Goal: Information Seeking & Learning: Learn about a topic

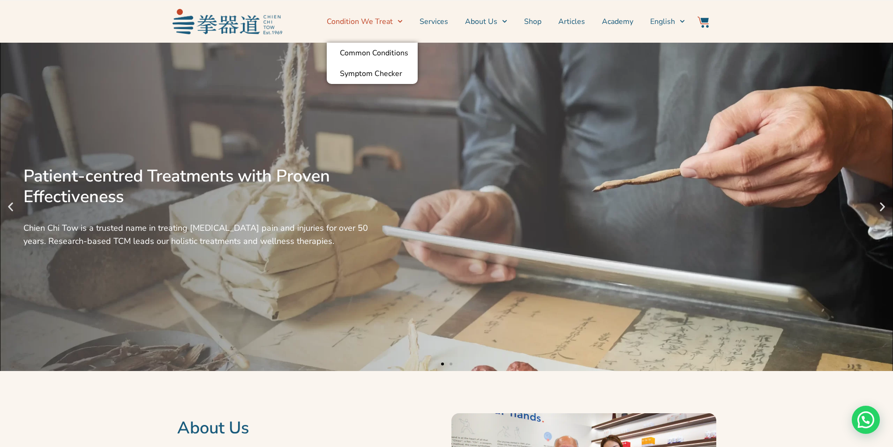
click at [400, 21] on icon "Menu" at bounding box center [400, 21] width 5 height 3
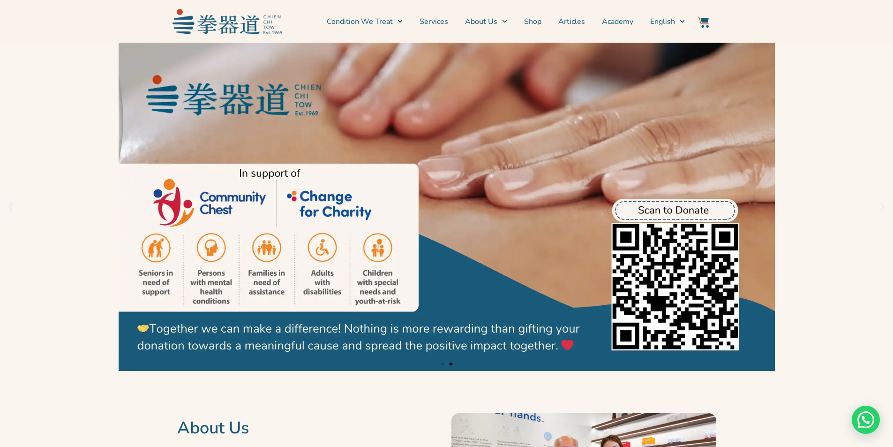
scroll to position [47, 0]
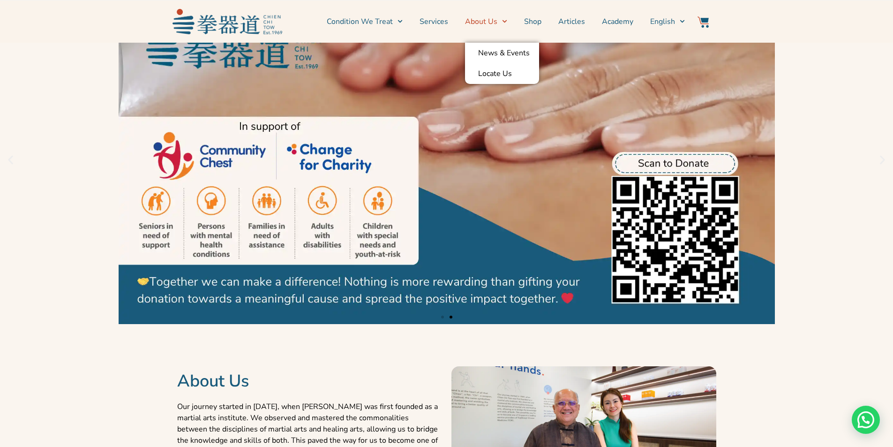
click at [506, 22] on icon "Menu" at bounding box center [505, 21] width 5 height 3
click at [506, 22] on icon "Menu" at bounding box center [504, 21] width 5 height 5
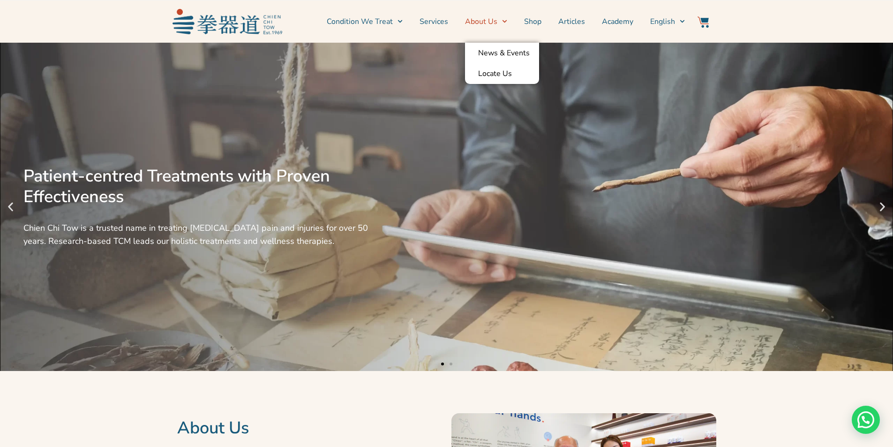
click at [505, 25] on span "Menu" at bounding box center [503, 21] width 10 height 15
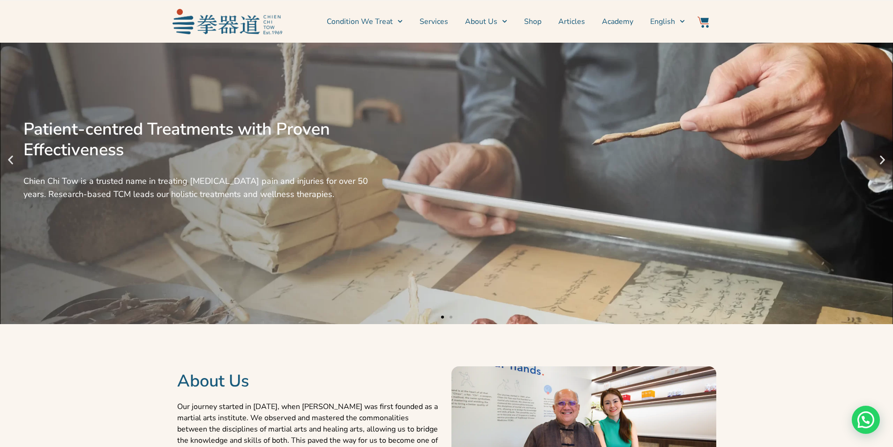
scroll to position [141, 0]
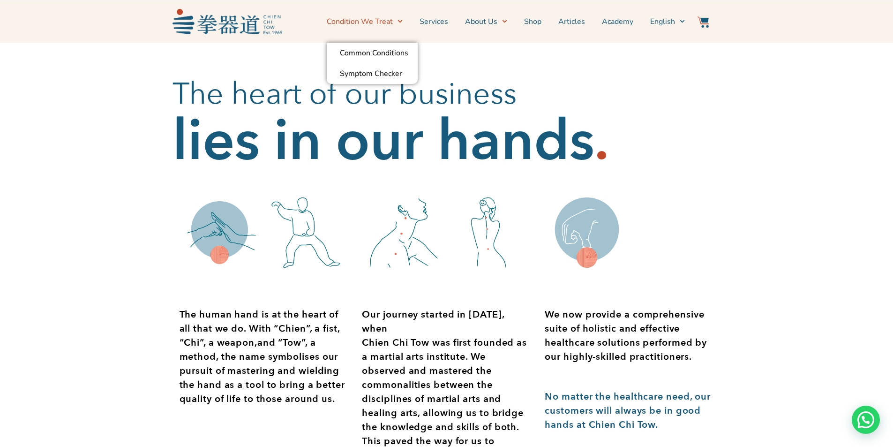
click at [372, 23] on link "Condition We Treat" at bounding box center [365, 21] width 76 height 23
click at [369, 23] on link "Condition We Treat" at bounding box center [365, 21] width 76 height 23
click at [403, 21] on icon "Menu" at bounding box center [400, 21] width 5 height 5
